Goal: Obtain resource: Download file/media

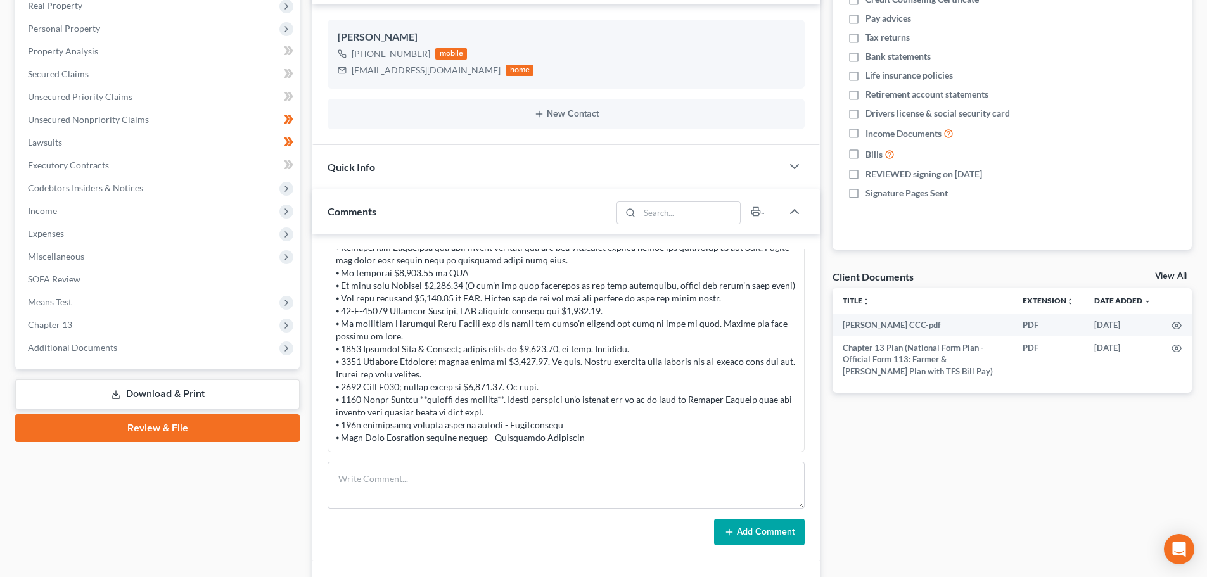
scroll to position [296, 0]
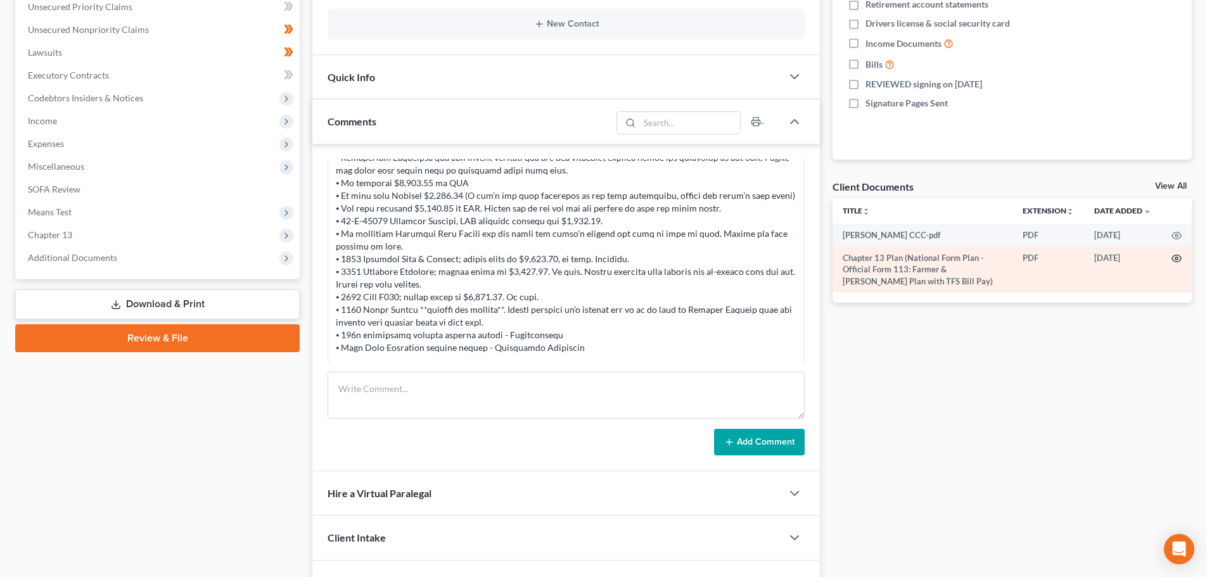
click at [1176, 255] on icon "button" at bounding box center [1177, 258] width 10 height 7
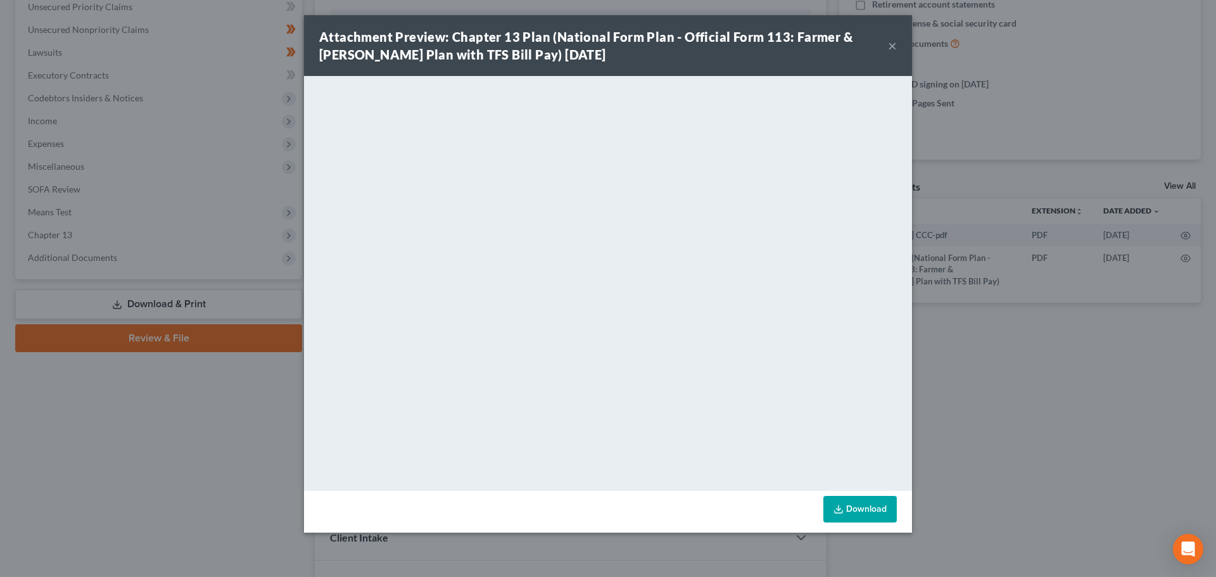
click at [894, 45] on button "×" at bounding box center [892, 45] width 9 height 15
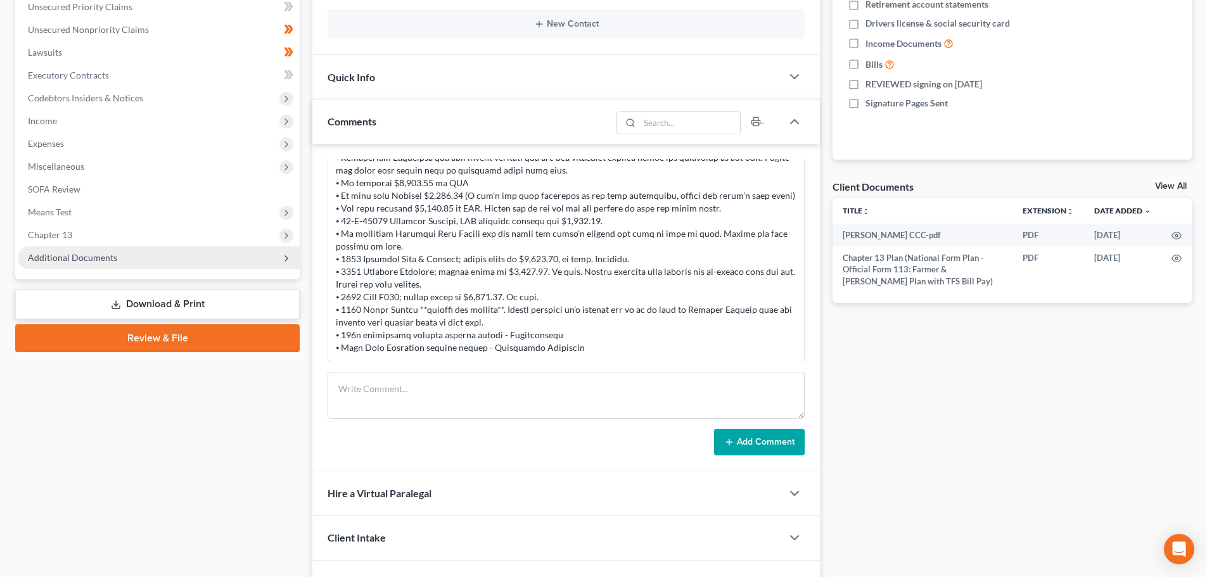
click at [77, 250] on span "Additional Documents" at bounding box center [159, 257] width 282 height 23
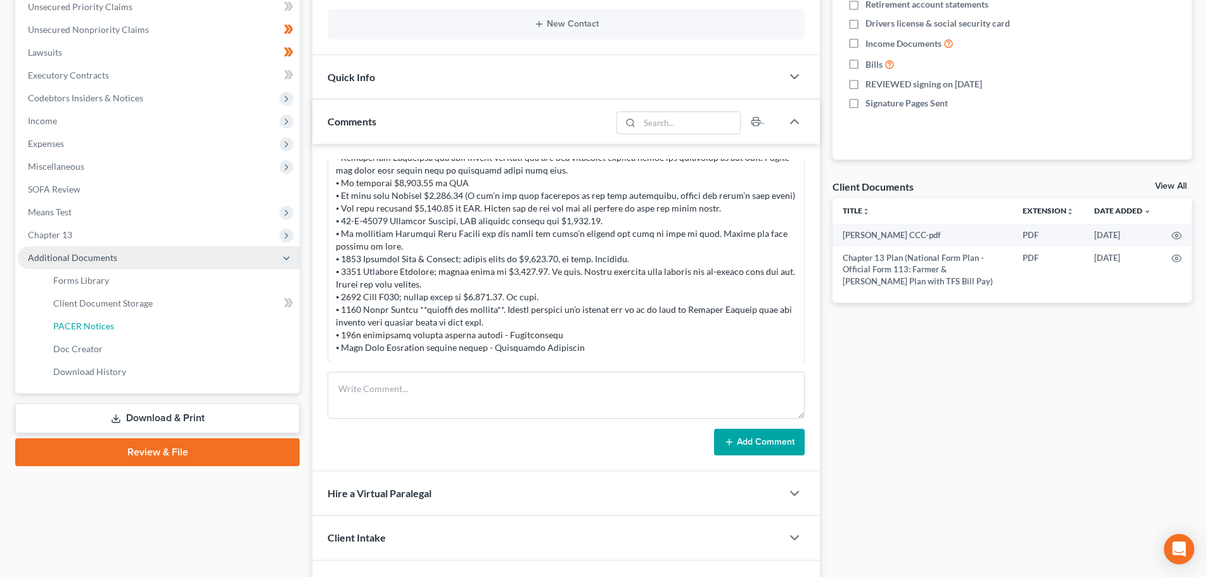
drag, startPoint x: 108, startPoint y: 321, endPoint x: 113, endPoint y: 328, distance: 8.8
click at [108, 321] on span "PACER Notices" at bounding box center [83, 326] width 61 height 11
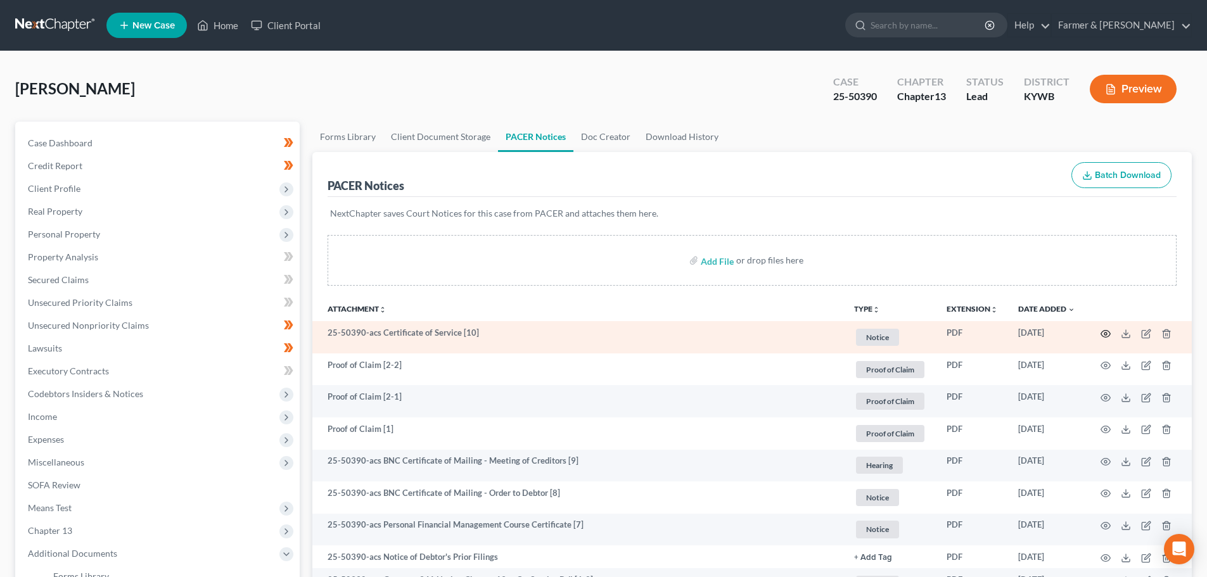
click at [1107, 330] on icon "button" at bounding box center [1105, 334] width 10 height 10
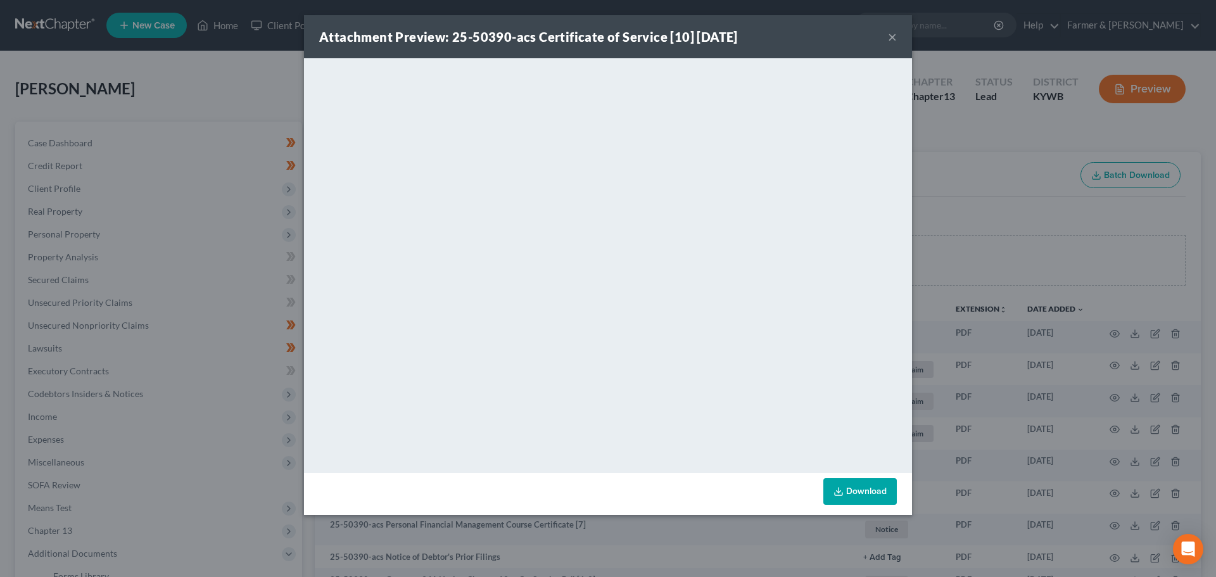
click at [891, 35] on button "×" at bounding box center [892, 36] width 9 height 15
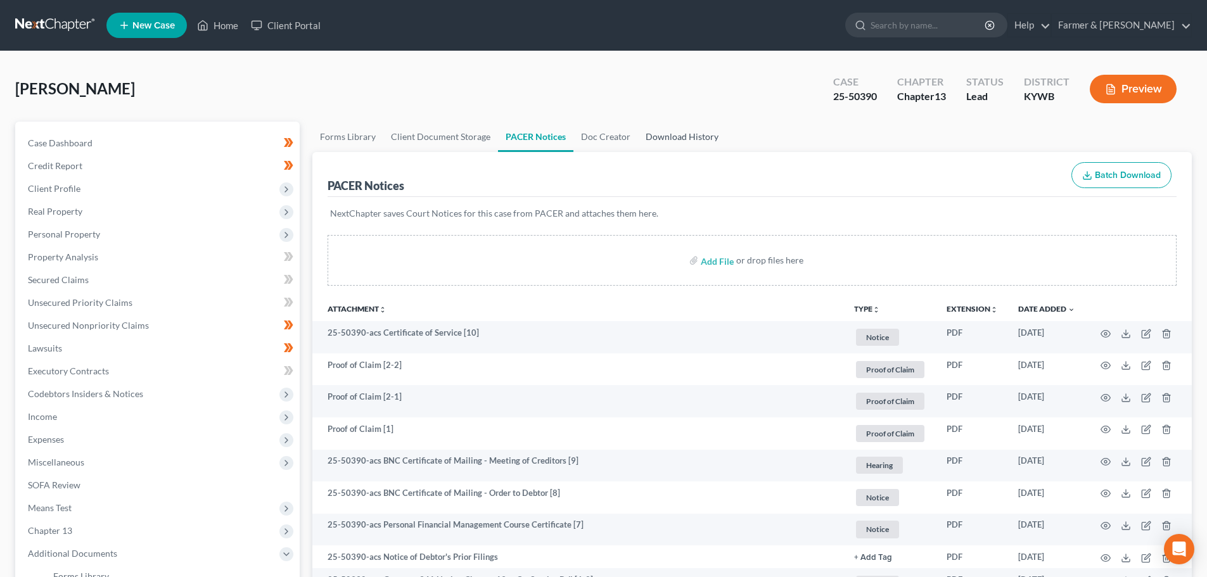
click at [681, 145] on link "Download History" at bounding box center [682, 137] width 88 height 30
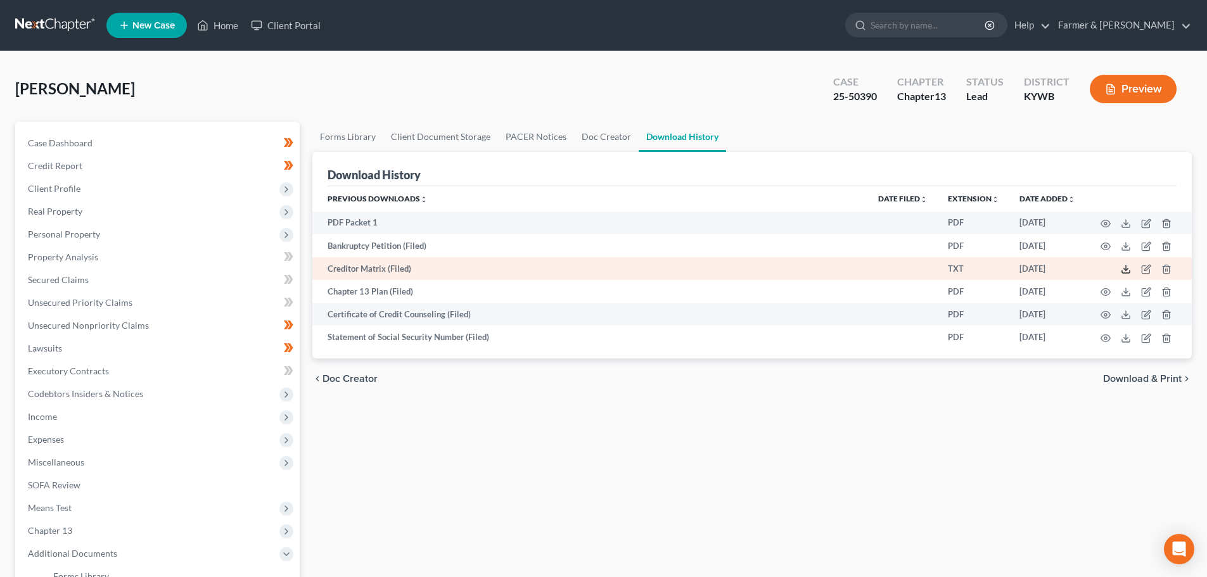
click at [1124, 267] on icon at bounding box center [1126, 269] width 10 height 10
